Goal: Find contact information: Find contact information

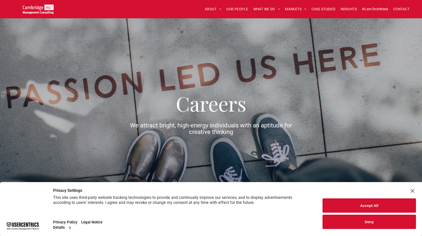
click at [412, 190] on div "Close Layer" at bounding box center [412, 190] width 7 height 7
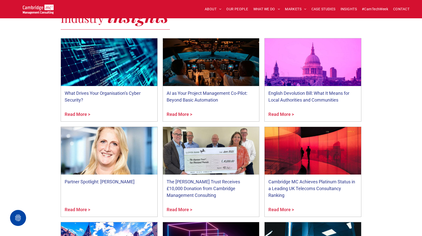
click at [422, 132] on html "HOME HOME HOME ABOUT ABOUT US CHARITY ARMED FORCES COVENANT CAREERS PRESS RELEA…" at bounding box center [211, 108] width 422 height 887
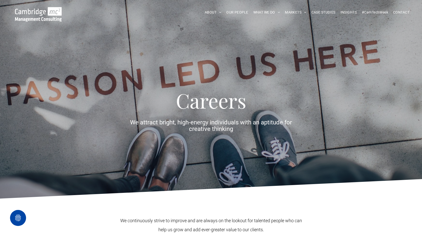
scroll to position [2, 0]
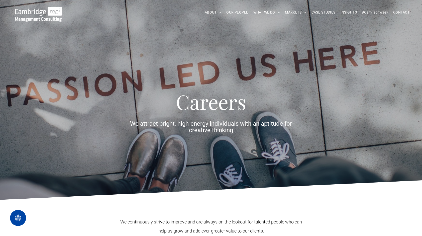
click at [244, 12] on span "OUR PEOPLE" at bounding box center [237, 13] width 22 height 8
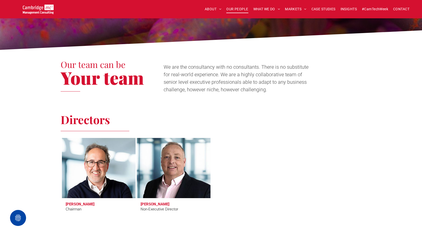
scroll to position [119, 0]
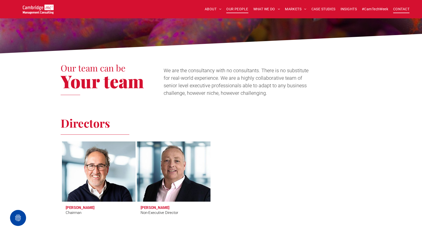
click at [399, 8] on span "CONTACT" at bounding box center [401, 9] width 16 height 8
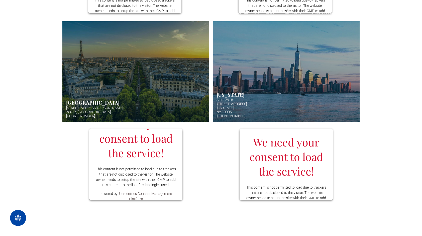
scroll to position [22, 0]
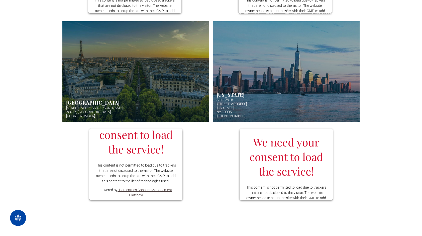
click at [122, 100] on link "Night image view of base of Eiffel tower" at bounding box center [135, 71] width 147 height 100
click at [133, 195] on link "Usercentrics Consent Management Platform" at bounding box center [145, 192] width 55 height 9
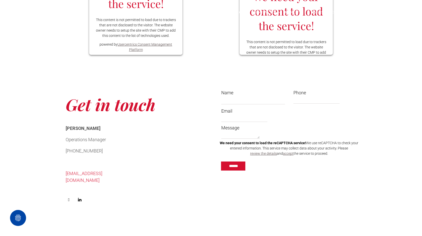
scroll to position [479, 0]
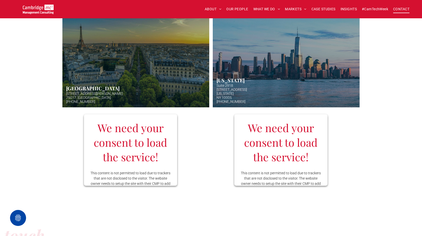
scroll to position [377, 0]
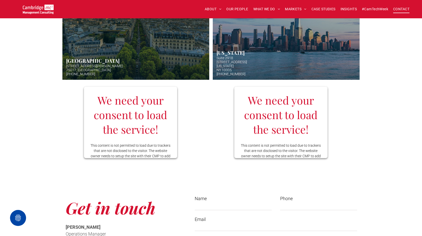
click at [139, 101] on h3 "We need your consent to load the service!" at bounding box center [130, 115] width 81 height 44
click at [140, 112] on h3 "We need your consent to load the service!" at bounding box center [130, 115] width 81 height 44
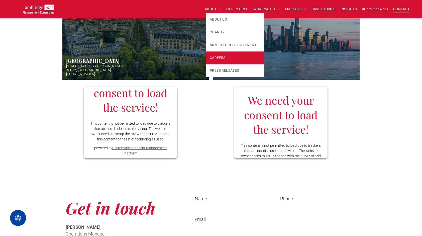
click at [222, 57] on span "CAREERS" at bounding box center [218, 57] width 16 height 5
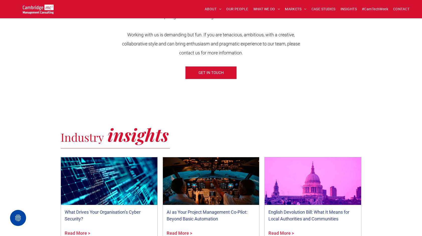
scroll to position [143, 0]
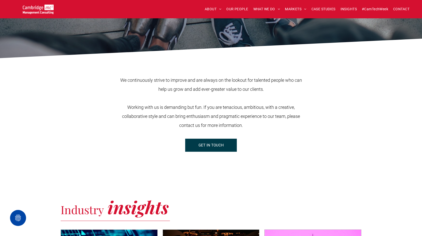
click at [198, 147] on link "GET IN TOUCH" at bounding box center [211, 145] width 52 height 13
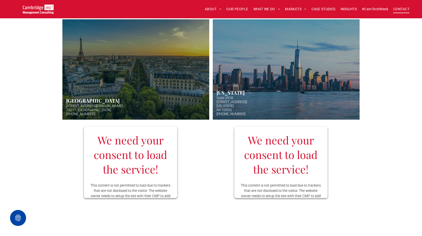
scroll to position [340, 0]
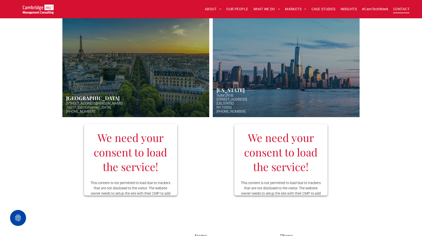
click at [150, 155] on h3 "We need your consent to load the service!" at bounding box center [130, 152] width 81 height 44
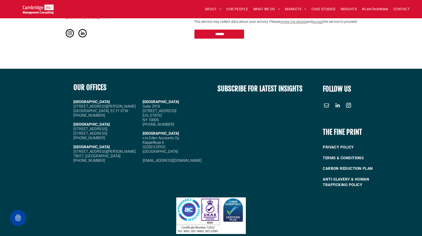
scroll to position [637, 0]
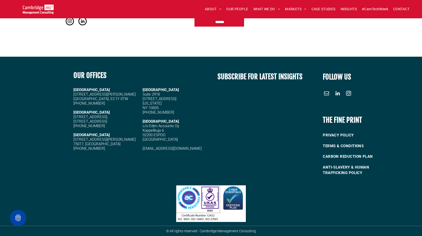
click at [33, 3] on div "ABOUT ABOUT US CHARITY ARMED FORCES COVENANT CAREERS PRESS RELEASES OUR PEOPLE …" at bounding box center [211, 9] width 422 height 18
click at [33, 12] on img at bounding box center [38, 10] width 31 height 10
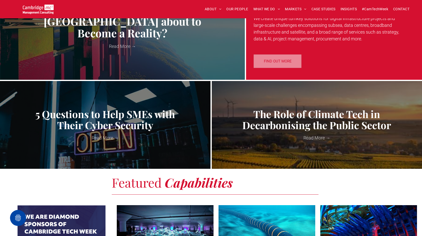
scroll to position [413, 0]
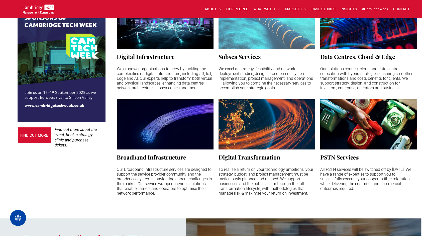
drag, startPoint x: 426, startPoint y: 153, endPoint x: 300, endPoint y: 28, distance: 177.1
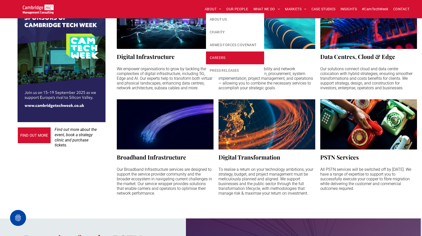
click at [224, 55] on span "CAREERS" at bounding box center [218, 57] width 16 height 5
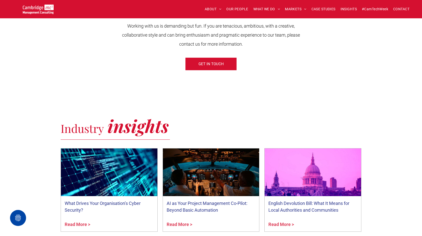
scroll to position [201, 0]
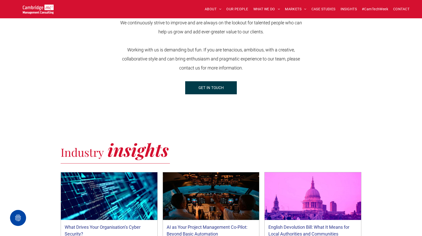
click at [223, 85] on span "GET IN TOUCH" at bounding box center [211, 87] width 25 height 13
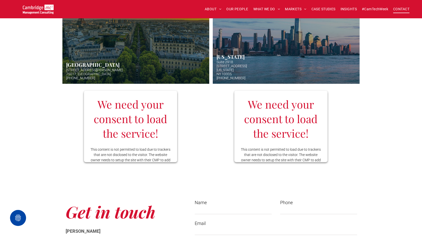
scroll to position [21, 0]
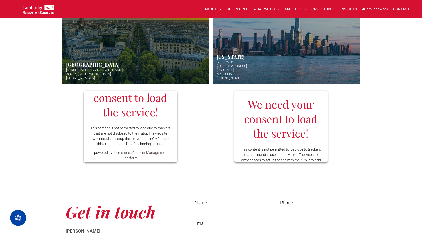
click at [127, 111] on h3 "We need your consent to load the service!" at bounding box center [130, 97] width 81 height 44
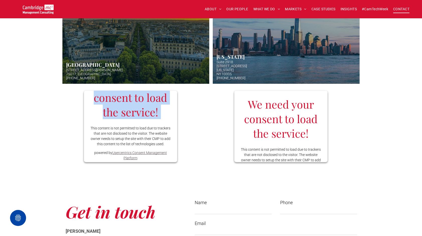
click at [127, 111] on h3 "We need your consent to load the service!" at bounding box center [130, 97] width 81 height 44
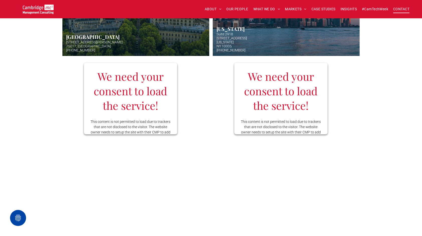
scroll to position [403, 0]
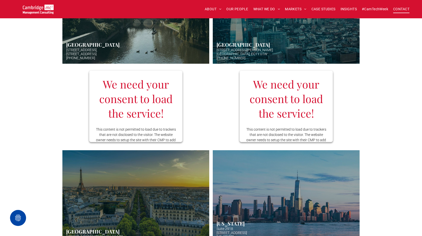
scroll to position [207, 0]
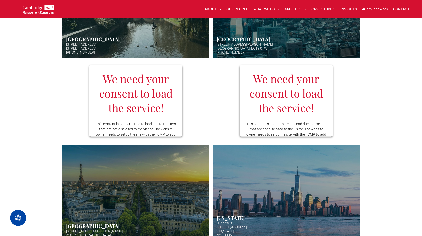
scroll to position [207, 0]
